Goal: Use online tool/utility: Utilize a website feature to perform a specific function

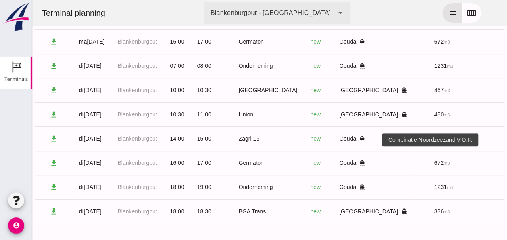
scroll to position [0, 208]
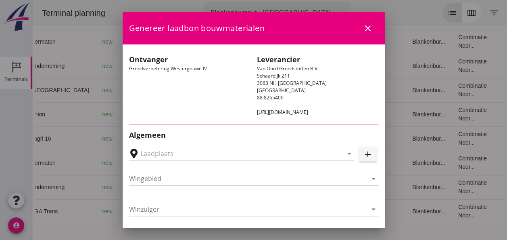
type input "Loswal Fa. J. Bos&Zonen, [GEOGRAPHIC_DATA]"
type input "Germaton"
type input "[PERSON_NAME]"
type input "Ontzilt oph.zand [75] (6120)"
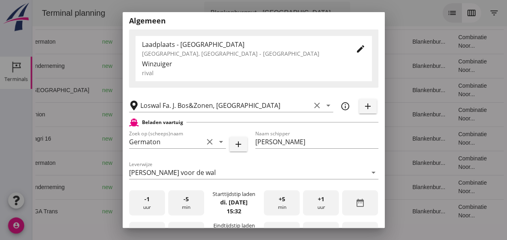
scroll to position [202, 0]
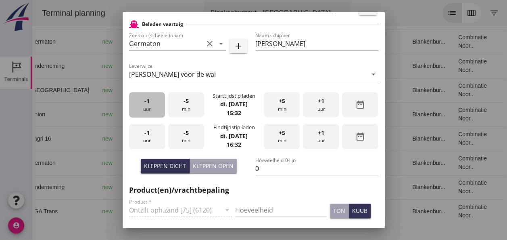
click at [158, 111] on div "-1 uur" at bounding box center [147, 104] width 36 height 25
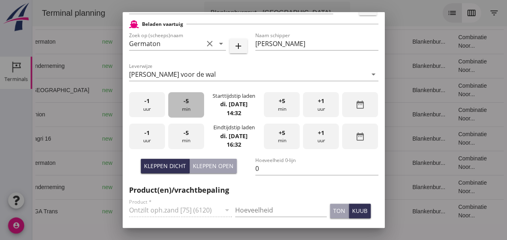
click at [186, 105] on div "-5 min" at bounding box center [186, 104] width 36 height 25
click at [186, 104] on span "-5" at bounding box center [186, 100] width 5 height 9
click at [279, 107] on div "+5 min" at bounding box center [282, 104] width 36 height 25
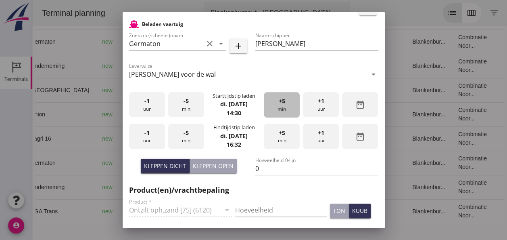
click at [279, 107] on div "+5 min" at bounding box center [282, 104] width 36 height 25
click at [278, 107] on div "+5 min" at bounding box center [282, 104] width 36 height 25
click at [187, 102] on span "-5" at bounding box center [186, 100] width 5 height 9
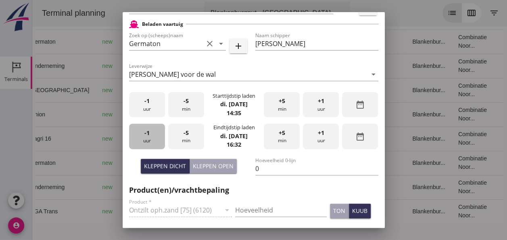
click at [141, 136] on div "-1 uur" at bounding box center [147, 135] width 36 height 25
click at [143, 136] on div "-1 uur" at bounding box center [147, 135] width 36 height 25
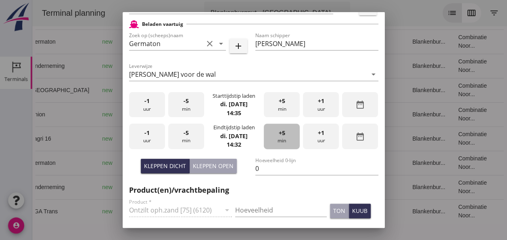
click at [275, 137] on div "+5 min" at bounding box center [282, 135] width 36 height 25
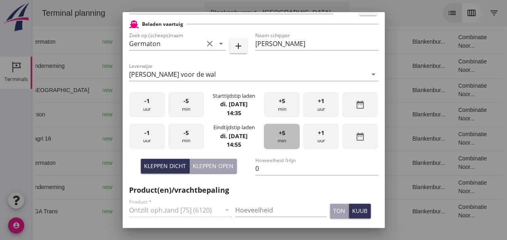
click at [275, 137] on div "+5 min" at bounding box center [282, 135] width 36 height 25
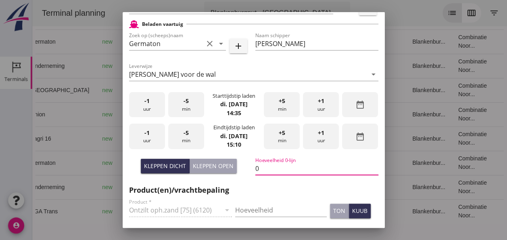
drag, startPoint x: 259, startPoint y: 168, endPoint x: 267, endPoint y: 171, distance: 9.1
click at [262, 169] on input "0" at bounding box center [316, 168] width 123 height 13
type input "672"
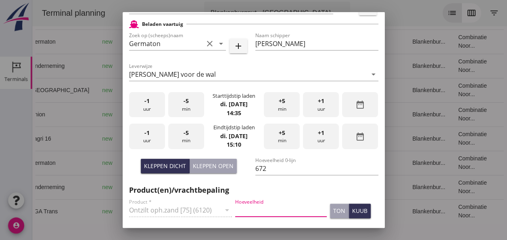
drag, startPoint x: 243, startPoint y: 207, endPoint x: 269, endPoint y: 217, distance: 27.6
click at [254, 212] on input "Hoeveelheid" at bounding box center [281, 209] width 92 height 13
type input "672"
click at [352, 212] on div "kuub" at bounding box center [359, 210] width 15 height 8
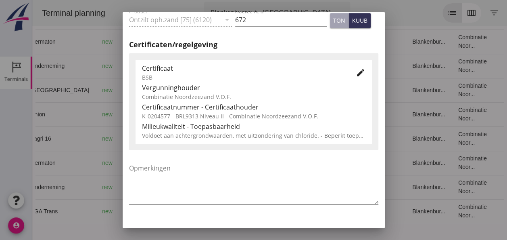
scroll to position [411, 0]
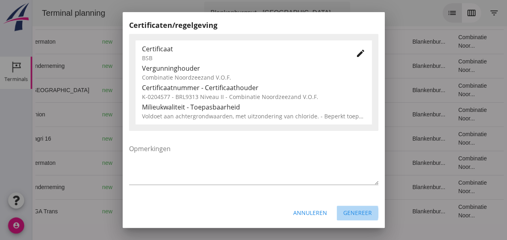
drag, startPoint x: 353, startPoint y: 211, endPoint x: 359, endPoint y: 211, distance: 5.7
click at [358, 211] on div "Genereer" at bounding box center [357, 212] width 29 height 8
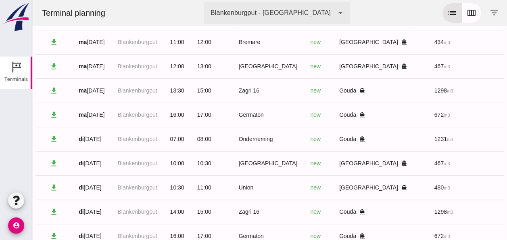
scroll to position [0, 0]
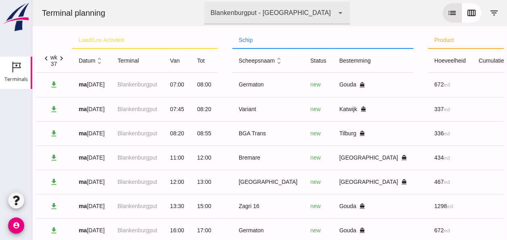
click at [100, 63] on icon "unfold_more" at bounding box center [99, 60] width 8 height 8
click at [99, 61] on icon "expand_more" at bounding box center [99, 60] width 8 height 8
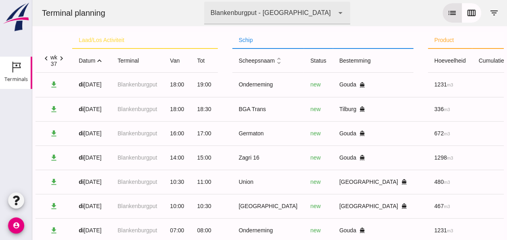
click at [99, 59] on icon "expand_less" at bounding box center [99, 60] width 8 height 8
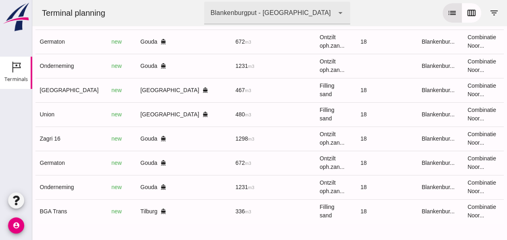
scroll to position [0, 208]
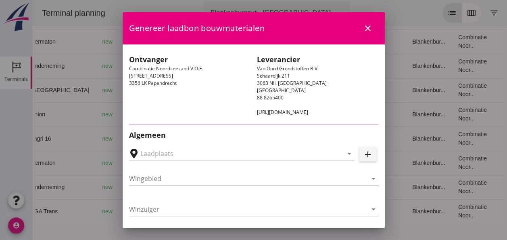
type input "[GEOGRAPHIC_DATA], [GEOGRAPHIC_DATA], [GEOGRAPHIC_DATA]"
type input "BGA Trans"
type input "R Temminck"
type input "336"
type input "Ophoogzand (6120)"
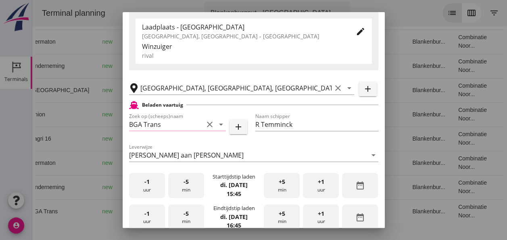
scroll to position [161, 0]
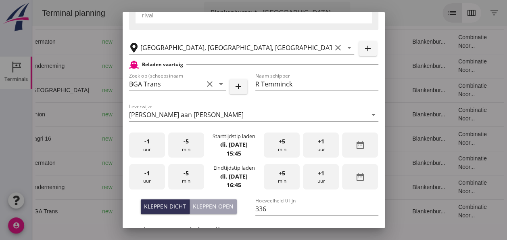
click at [190, 146] on div "-5 min" at bounding box center [186, 144] width 36 height 25
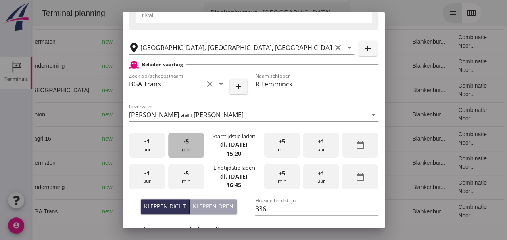
click at [190, 146] on div "-5 min" at bounding box center [186, 144] width 36 height 25
click at [280, 144] on span "+5" at bounding box center [282, 141] width 6 height 9
click at [153, 179] on div "-1 uur" at bounding box center [147, 176] width 36 height 25
click at [190, 179] on div "-5 min" at bounding box center [186, 176] width 36 height 25
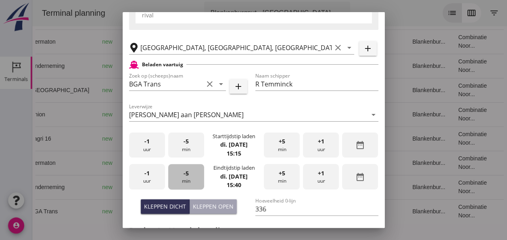
click at [189, 178] on div "-5 min" at bounding box center [186, 176] width 36 height 25
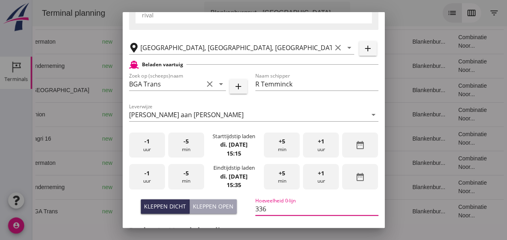
click at [268, 208] on input "336" at bounding box center [316, 208] width 123 height 13
type input "3"
type input "2"
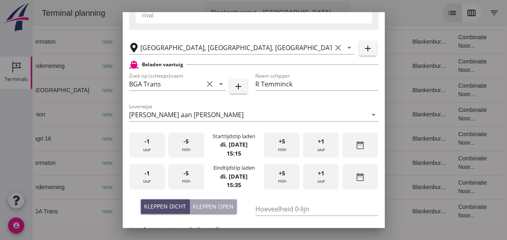
click at [167, 206] on div "Kleppen dicht" at bounding box center [165, 206] width 42 height 8
click at [209, 209] on div "Kleppen open" at bounding box center [213, 206] width 41 height 8
type input "0"
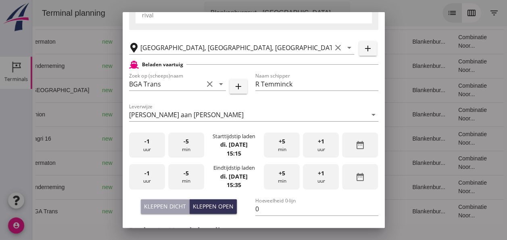
drag, startPoint x: 179, startPoint y: 205, endPoint x: 184, endPoint y: 203, distance: 5.4
click at [179, 204] on div "Kleppen dicht" at bounding box center [165, 206] width 42 height 8
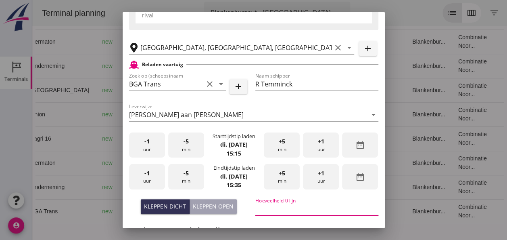
click at [265, 210] on input "Hoeveelheid 0-lijn" at bounding box center [316, 208] width 123 height 13
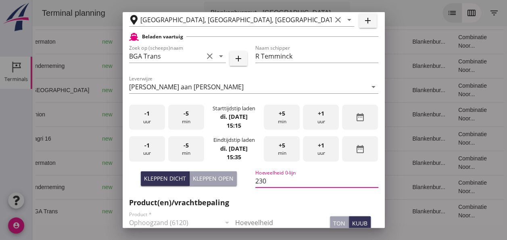
scroll to position [202, 0]
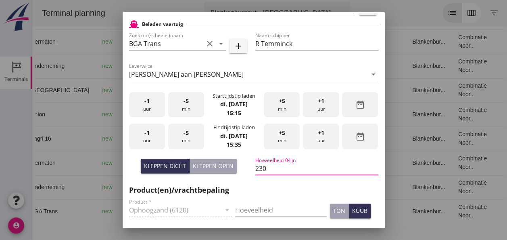
type input "230"
click at [240, 208] on input "Hoeveelheid" at bounding box center [281, 209] width 92 height 13
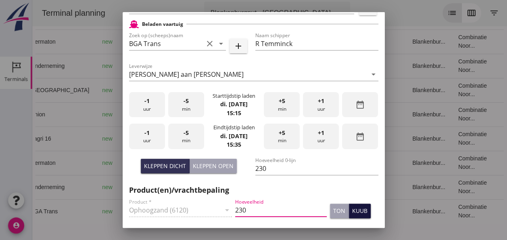
type input "230"
click at [358, 212] on div "kuub" at bounding box center [359, 210] width 15 height 8
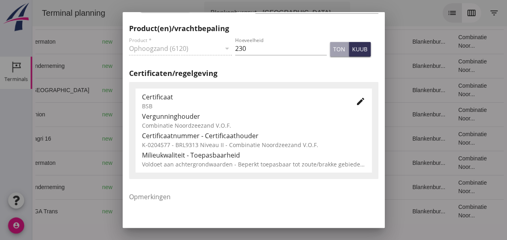
scroll to position [411, 0]
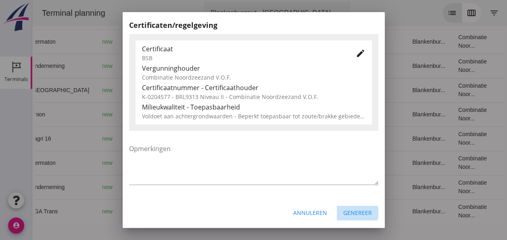
click at [358, 211] on div "Genereer" at bounding box center [357, 212] width 29 height 8
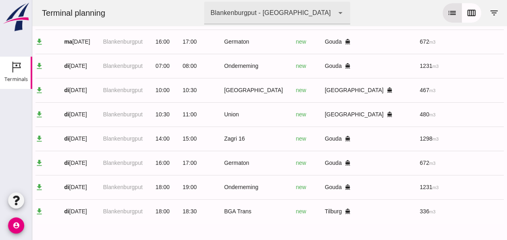
scroll to position [0, 0]
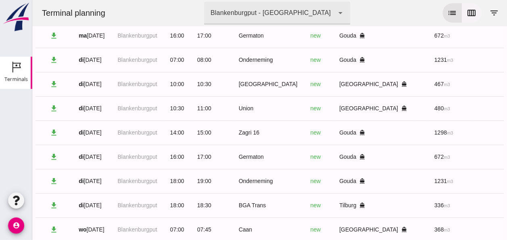
click at [468, 10] on icon "calendar_view_week" at bounding box center [472, 13] width 10 height 10
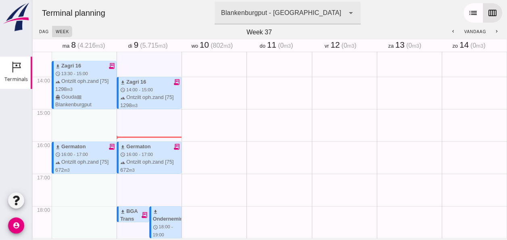
scroll to position [225, 0]
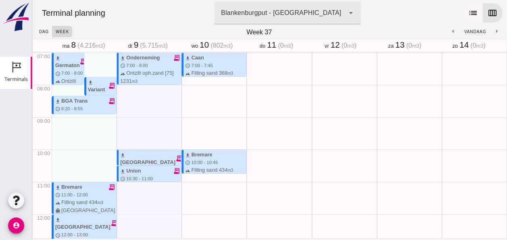
click at [469, 16] on icon "list" at bounding box center [473, 13] width 10 height 10
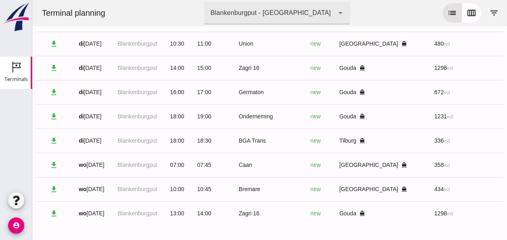
scroll to position [267, 0]
